Goal: Find specific page/section: Find specific page/section

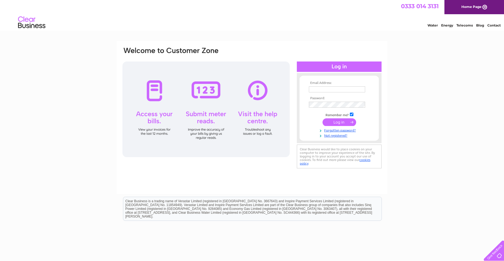
type input "[EMAIL_ADDRESS][DOMAIN_NAME]"
click at [336, 122] on input "submit" at bounding box center [339, 122] width 34 height 8
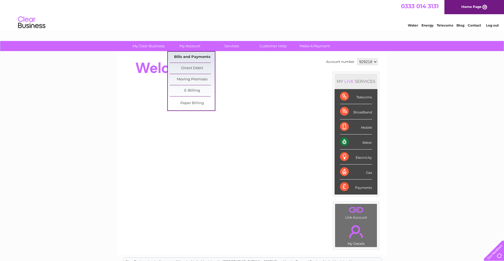
click at [192, 57] on link "Bills and Payments" at bounding box center [192, 57] width 45 height 11
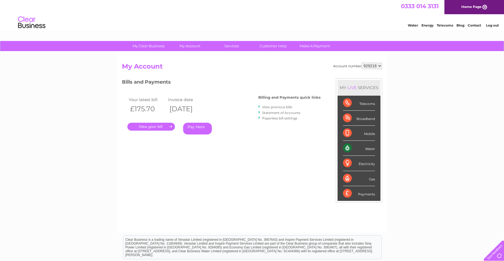
click at [147, 126] on link "." at bounding box center [151, 127] width 48 height 8
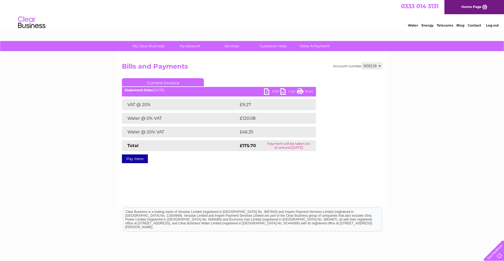
click at [299, 90] on link "Print" at bounding box center [305, 92] width 16 height 8
